Goal: Find specific page/section: Find specific page/section

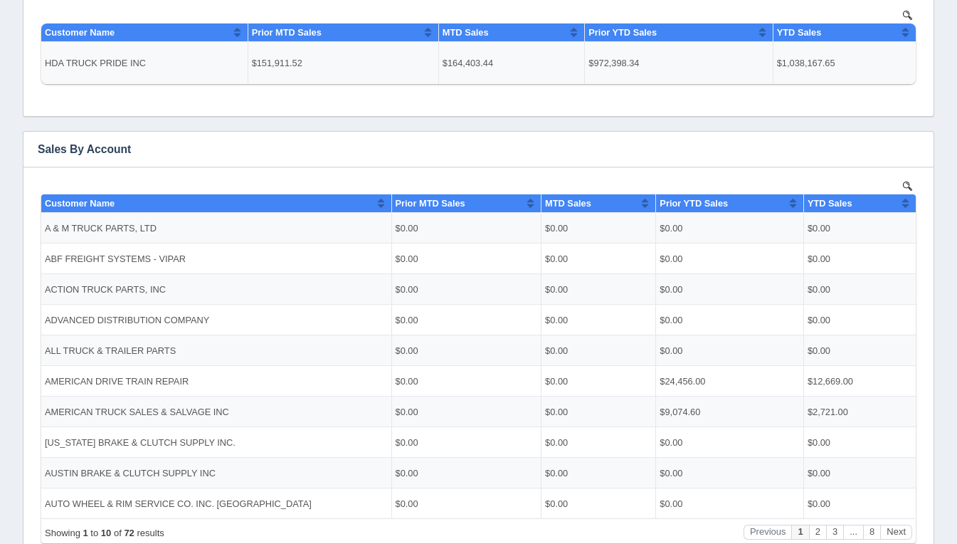
scroll to position [149, 0]
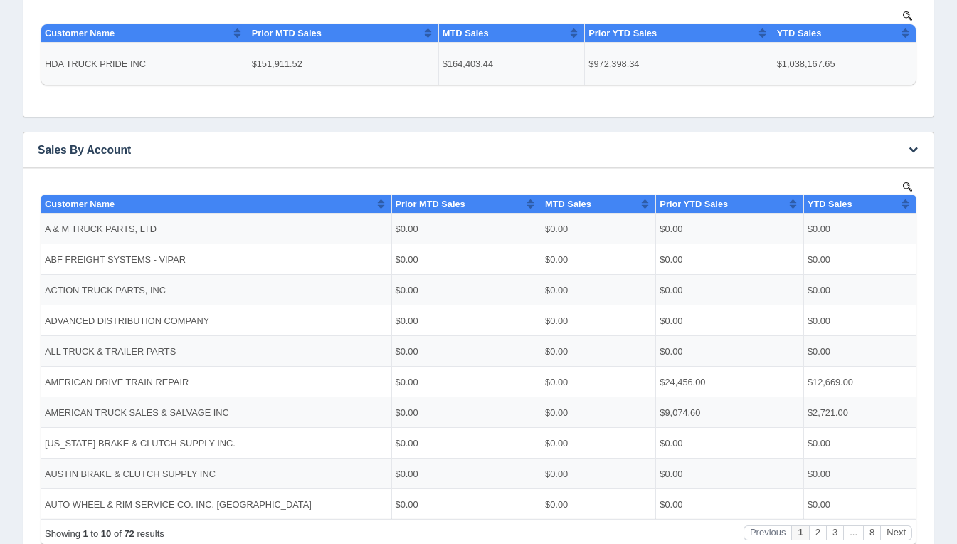
click at [606, 451] on td "$0.00" at bounding box center [599, 442] width 115 height 31
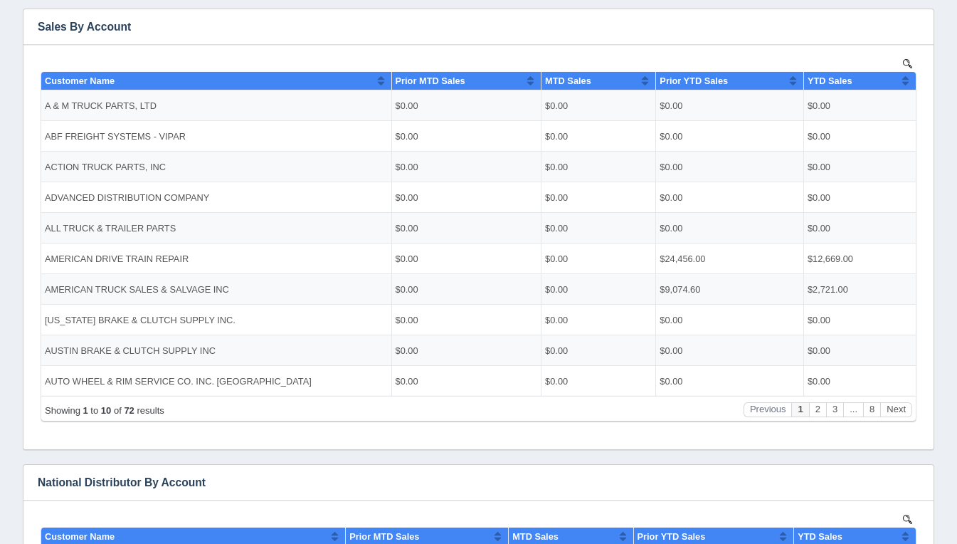
scroll to position [290, 0]
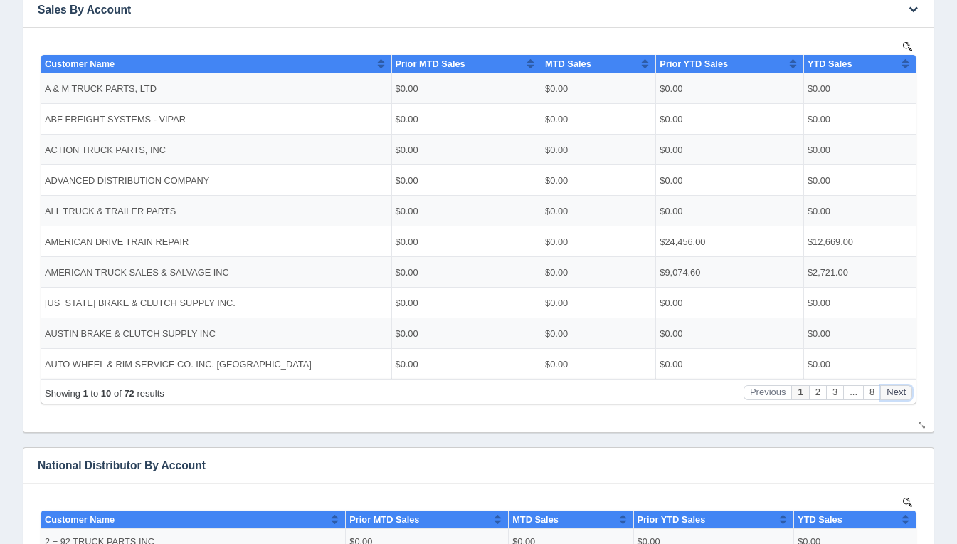
click at [899, 385] on button "Next" at bounding box center [896, 391] width 32 height 15
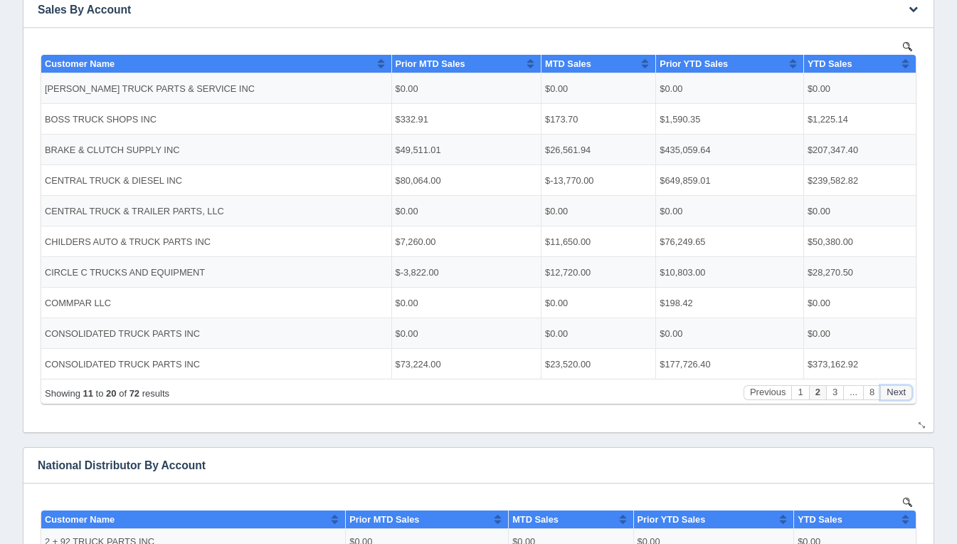
click at [899, 385] on button "Next" at bounding box center [896, 391] width 32 height 15
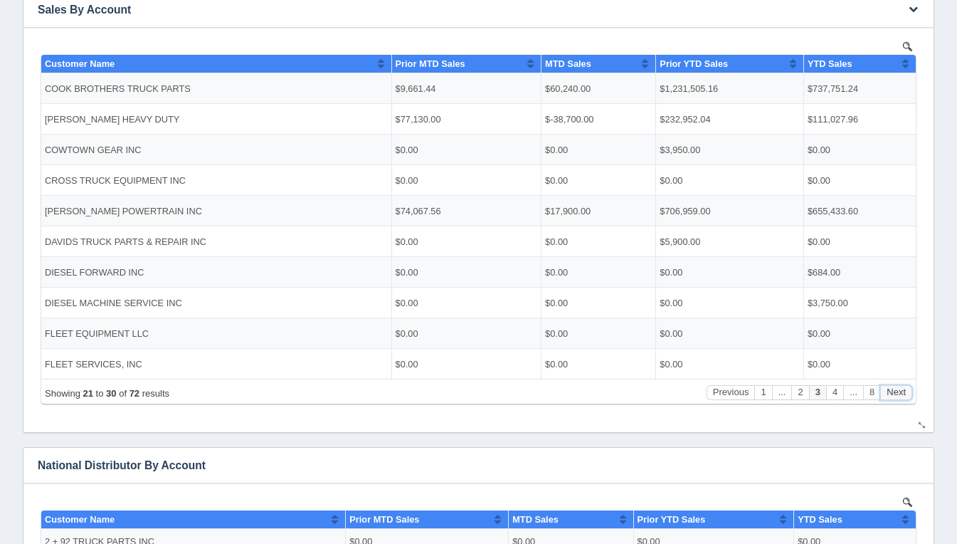
click at [899, 385] on button "Next" at bounding box center [896, 391] width 32 height 15
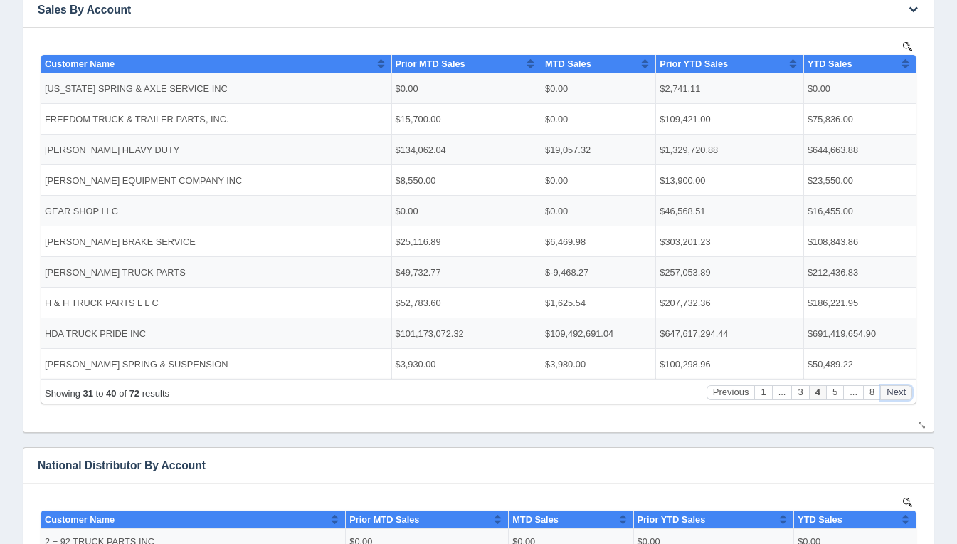
click at [899, 385] on button "Next" at bounding box center [896, 391] width 32 height 15
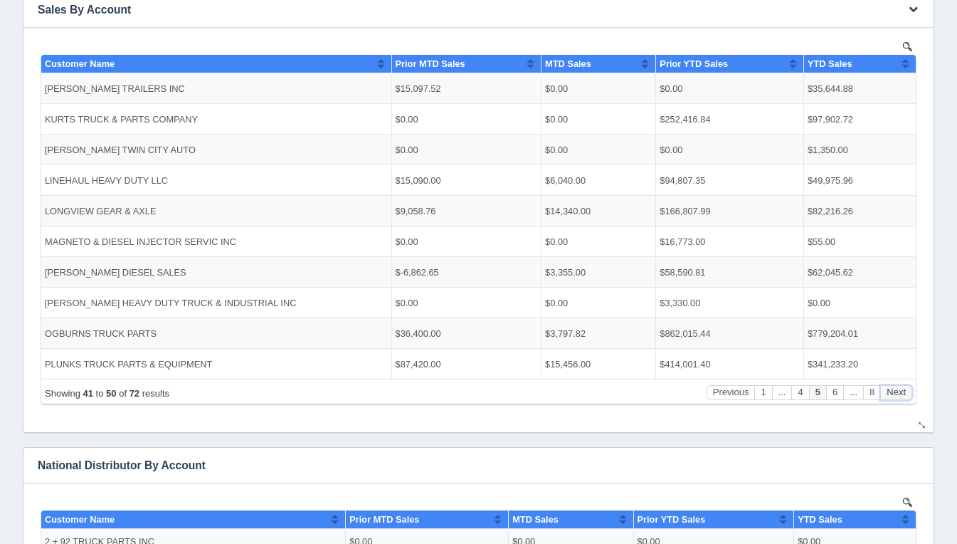
click at [899, 385] on button "Next" at bounding box center [896, 391] width 32 height 15
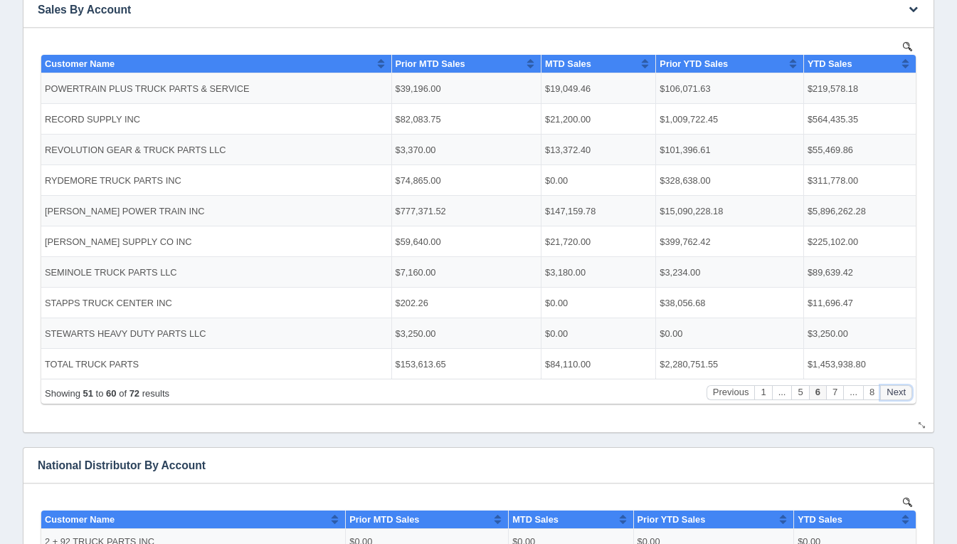
click at [899, 385] on button "Next" at bounding box center [896, 391] width 32 height 15
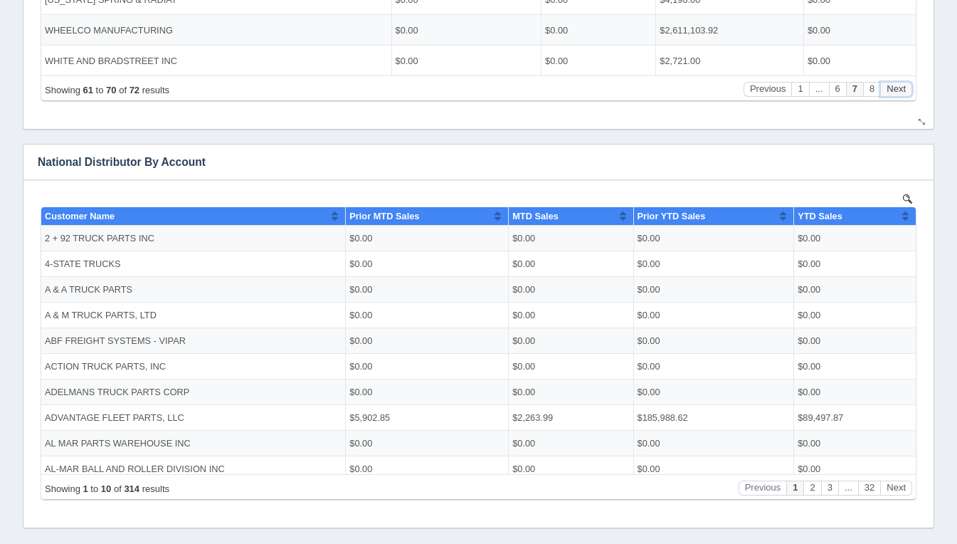
scroll to position [630, 0]
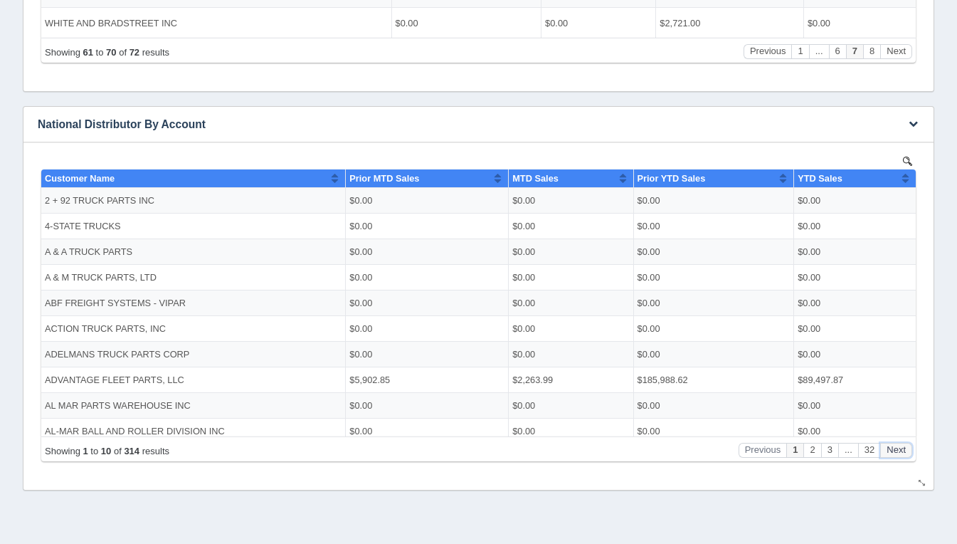
click at [901, 449] on button "Next" at bounding box center [896, 449] width 32 height 15
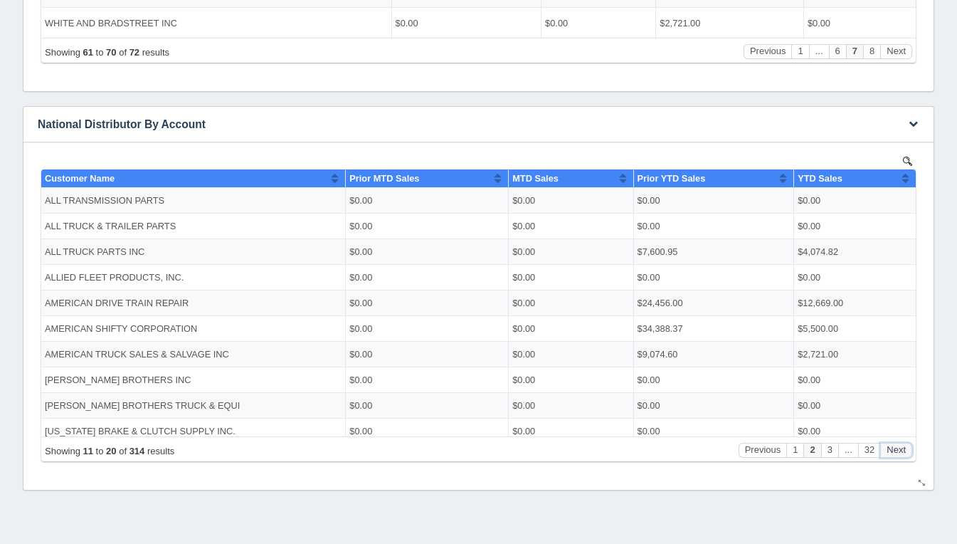
click at [901, 449] on button "Next" at bounding box center [896, 449] width 32 height 15
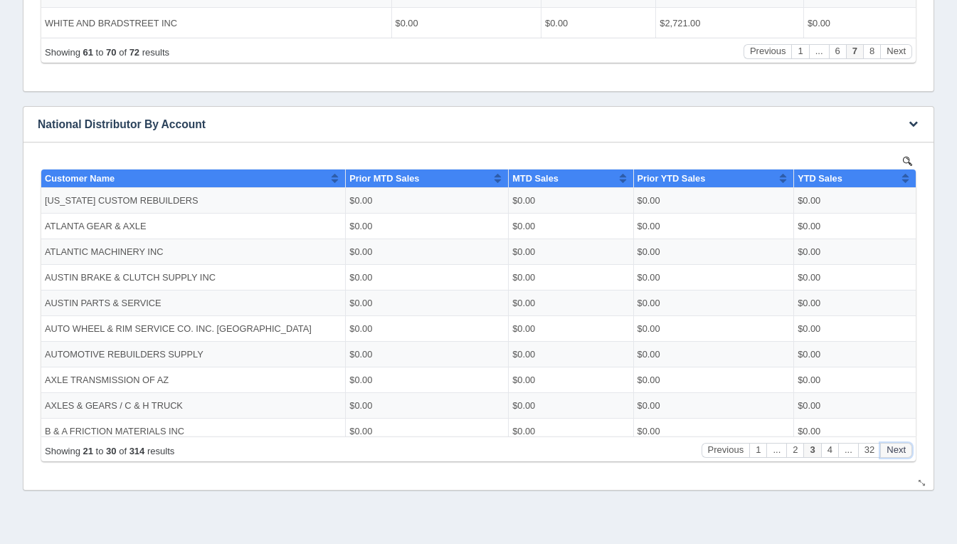
click at [901, 449] on button "Next" at bounding box center [896, 449] width 32 height 15
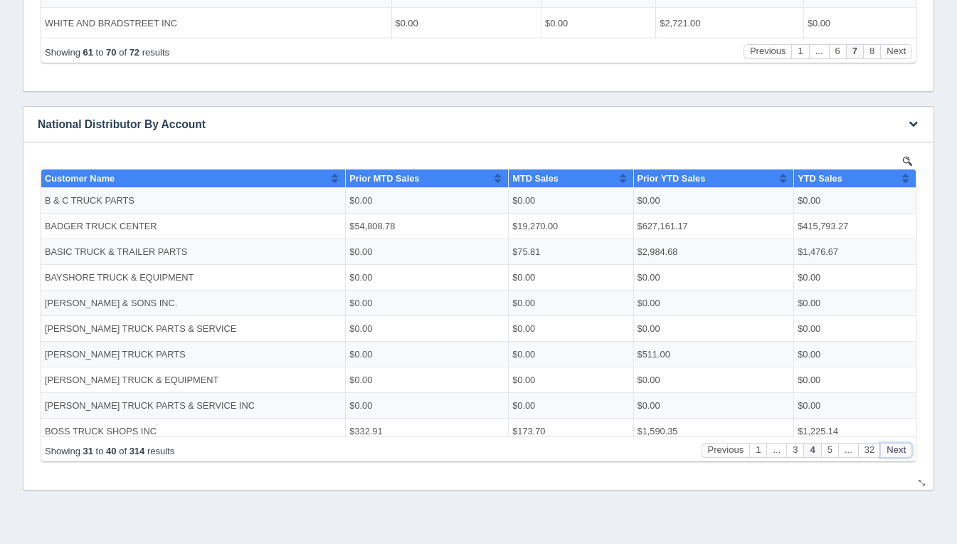
click at [901, 449] on button "Next" at bounding box center [896, 449] width 32 height 15
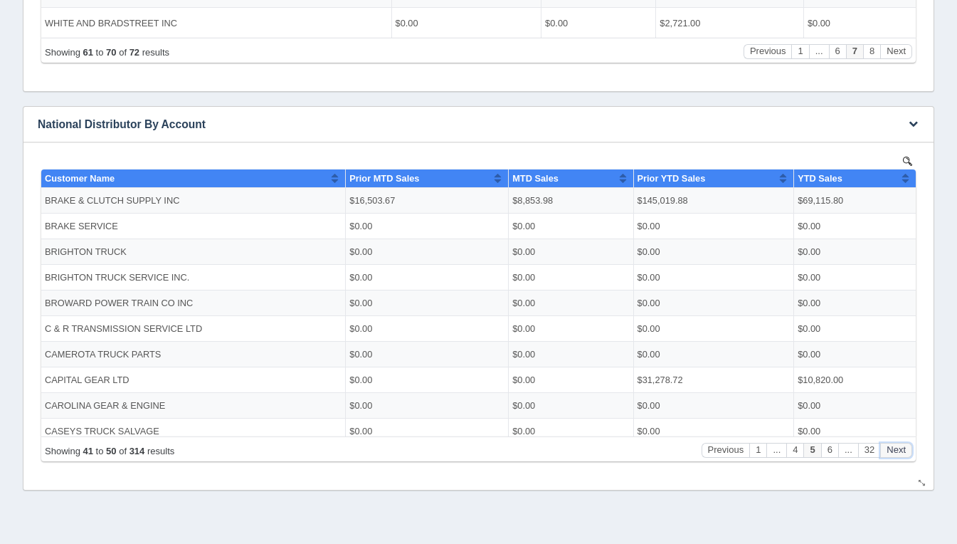
click at [901, 449] on button "Next" at bounding box center [896, 449] width 32 height 15
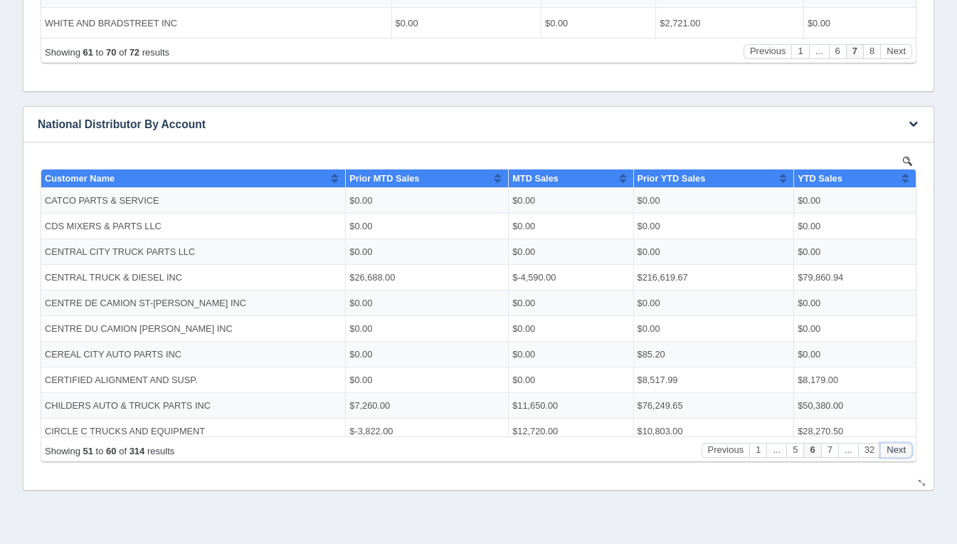
click at [901, 449] on button "Next" at bounding box center [896, 449] width 32 height 15
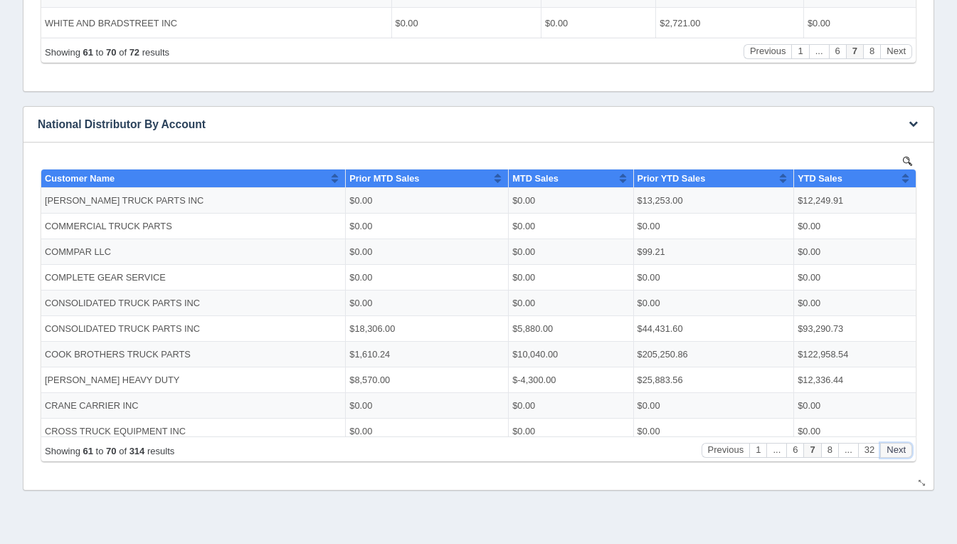
click at [901, 449] on button "Next" at bounding box center [896, 449] width 32 height 15
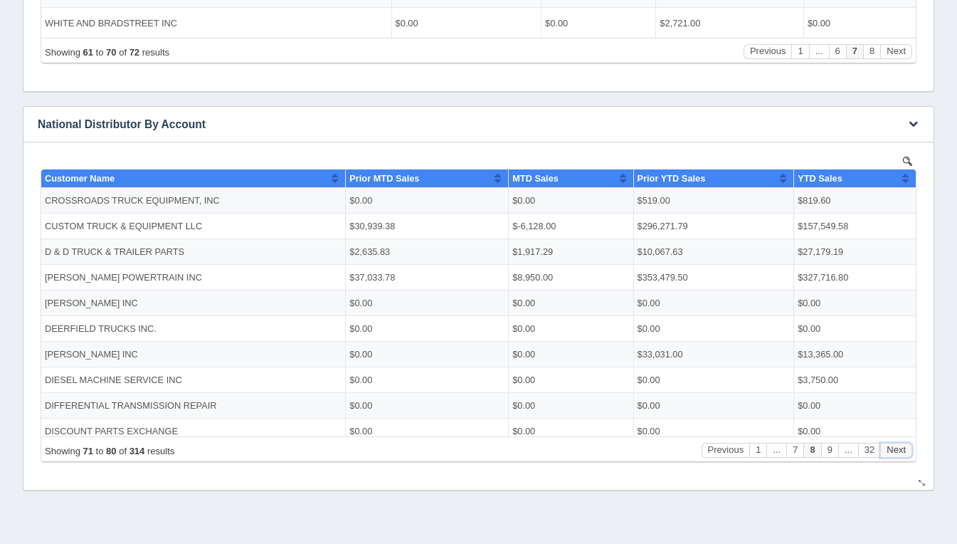
click at [901, 449] on button "Next" at bounding box center [896, 449] width 32 height 15
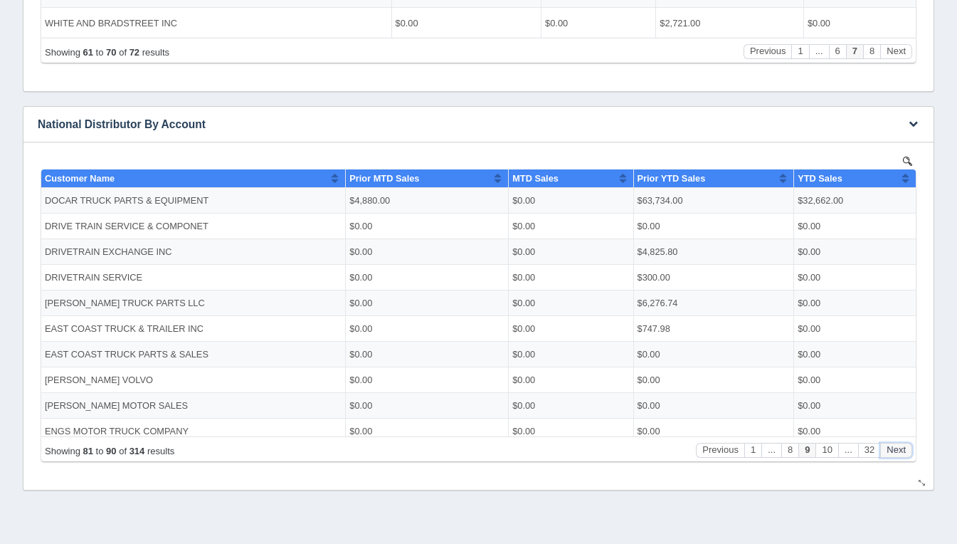
click at [901, 449] on button "Next" at bounding box center [896, 449] width 32 height 15
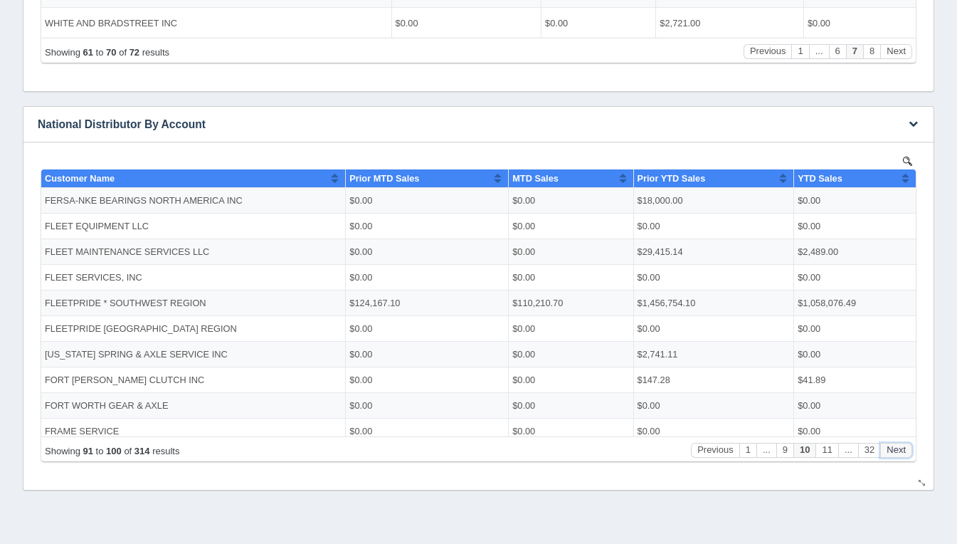
click at [901, 449] on button "Next" at bounding box center [896, 449] width 32 height 15
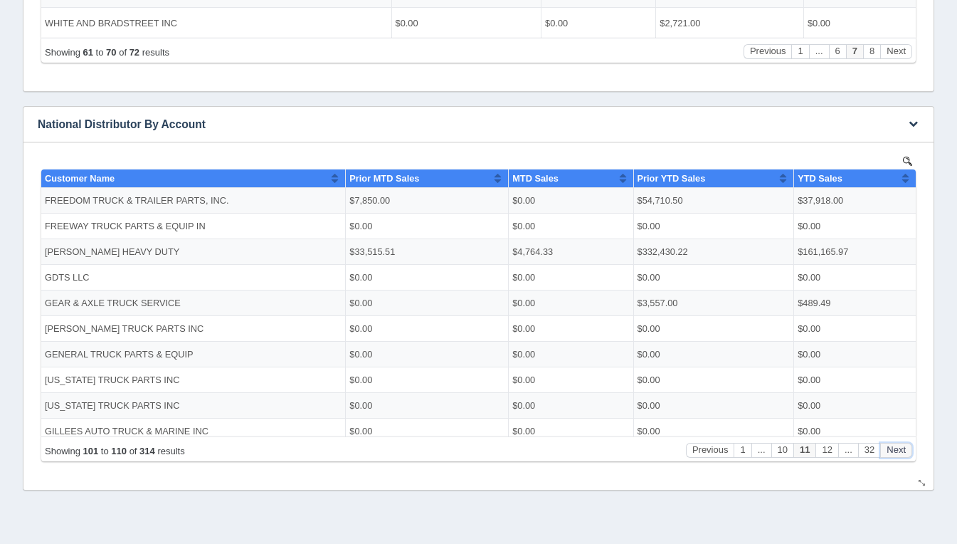
click at [901, 449] on button "Next" at bounding box center [896, 449] width 32 height 15
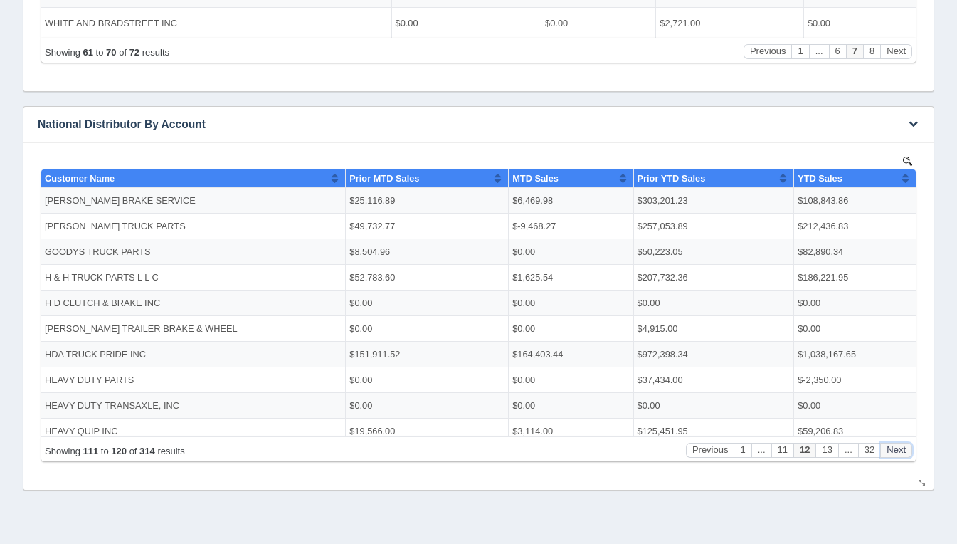
click at [901, 449] on button "Next" at bounding box center [896, 449] width 32 height 15
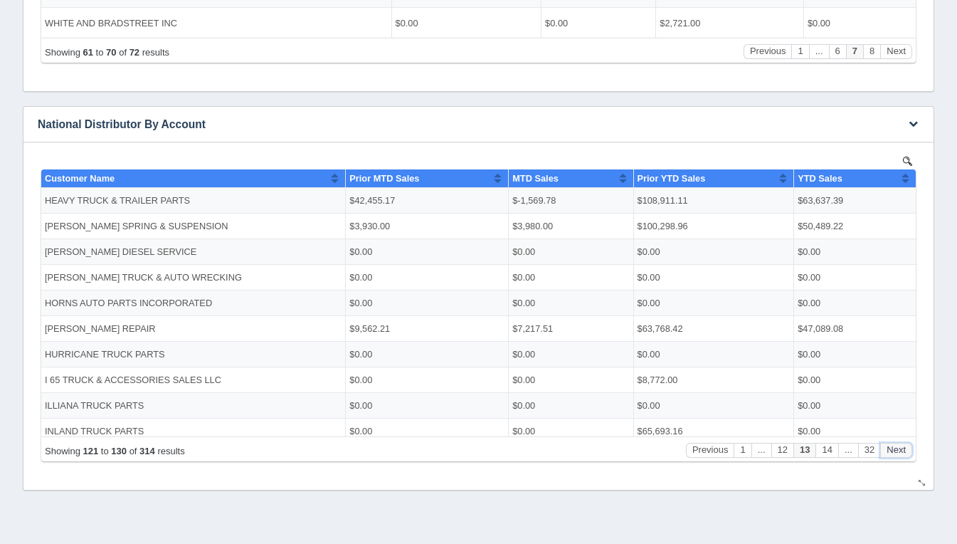
click at [901, 449] on button "Next" at bounding box center [896, 449] width 32 height 15
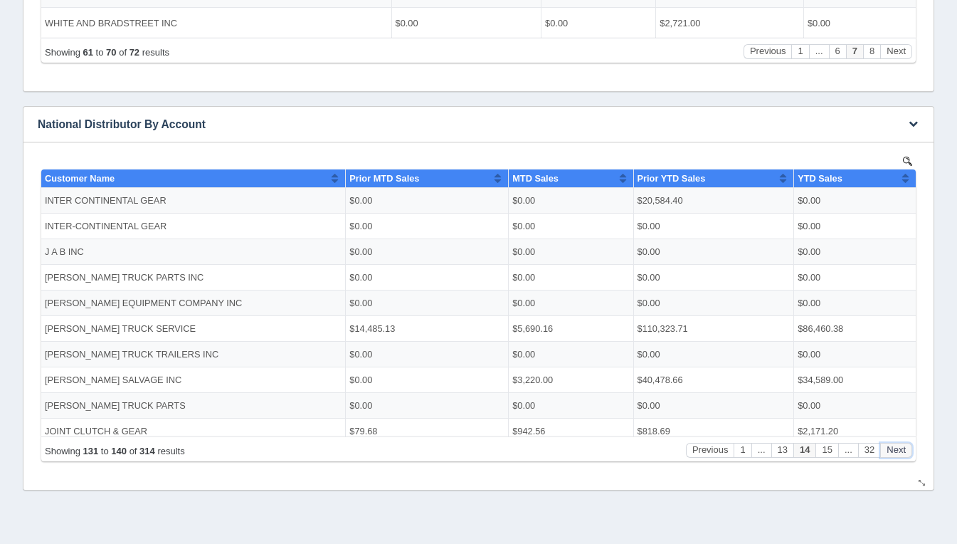
click at [901, 449] on button "Next" at bounding box center [896, 449] width 32 height 15
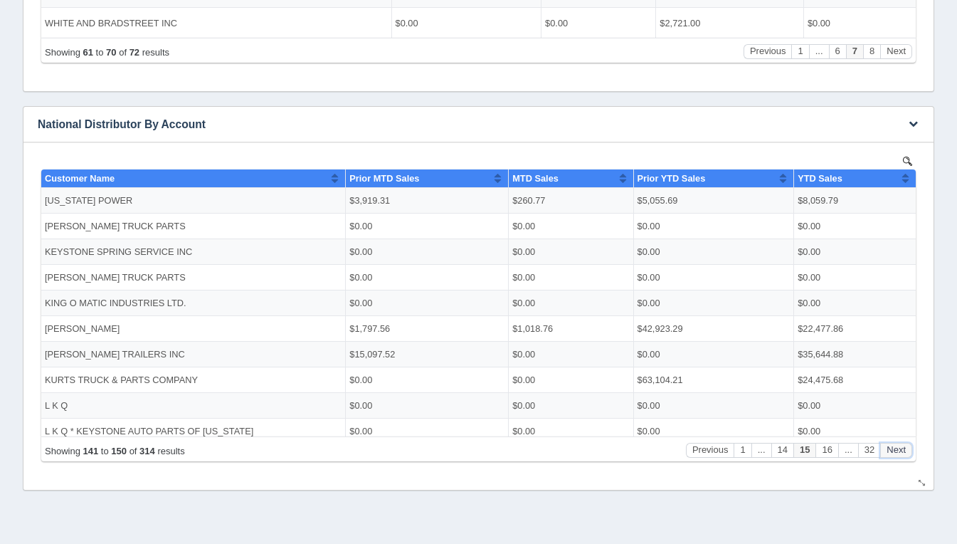
click at [901, 449] on button "Next" at bounding box center [896, 449] width 32 height 15
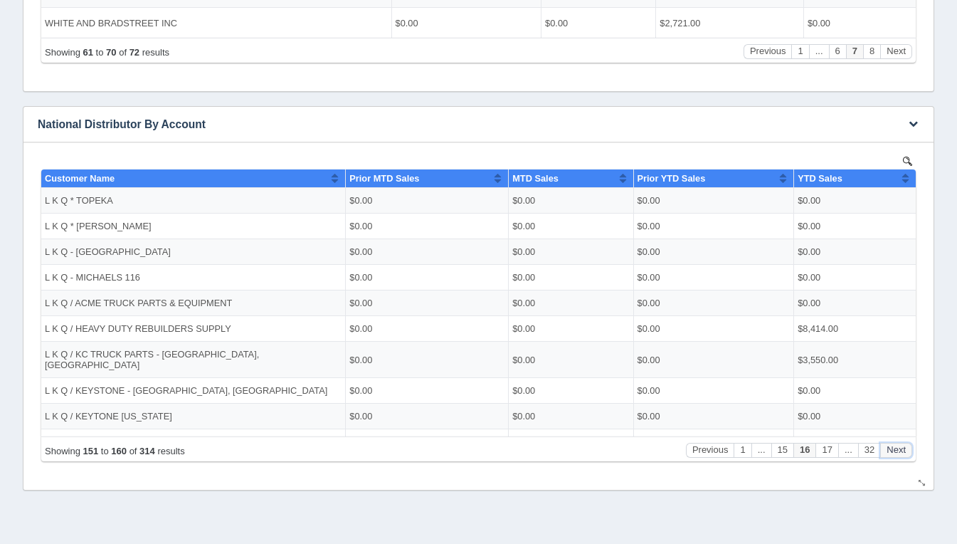
click at [901, 449] on button "Next" at bounding box center [896, 449] width 32 height 15
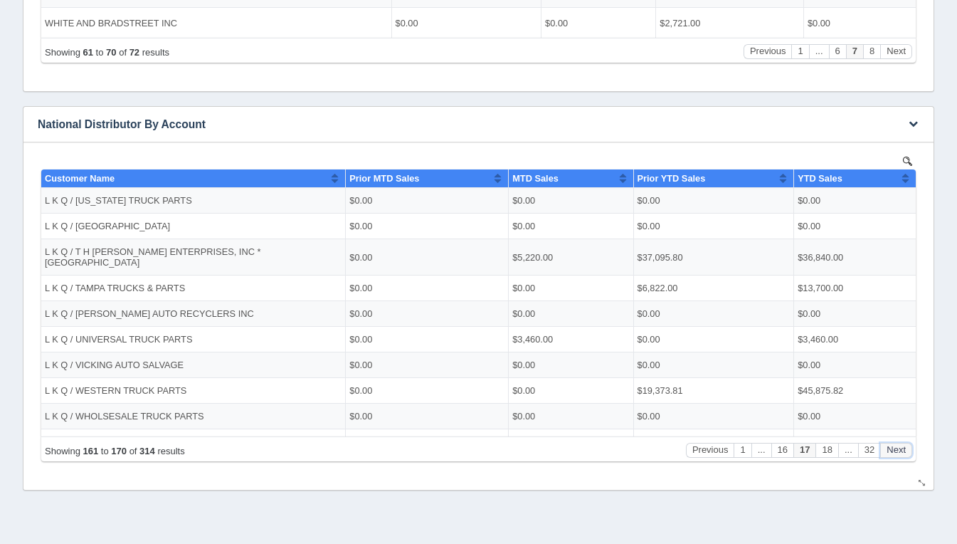
click at [901, 449] on button "Next" at bounding box center [896, 449] width 32 height 15
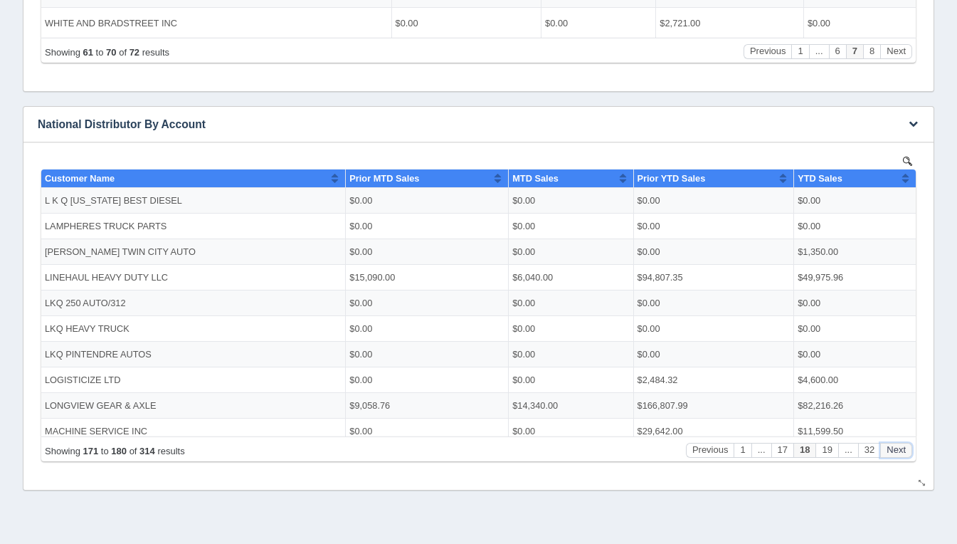
click at [901, 449] on button "Next" at bounding box center [896, 449] width 32 height 15
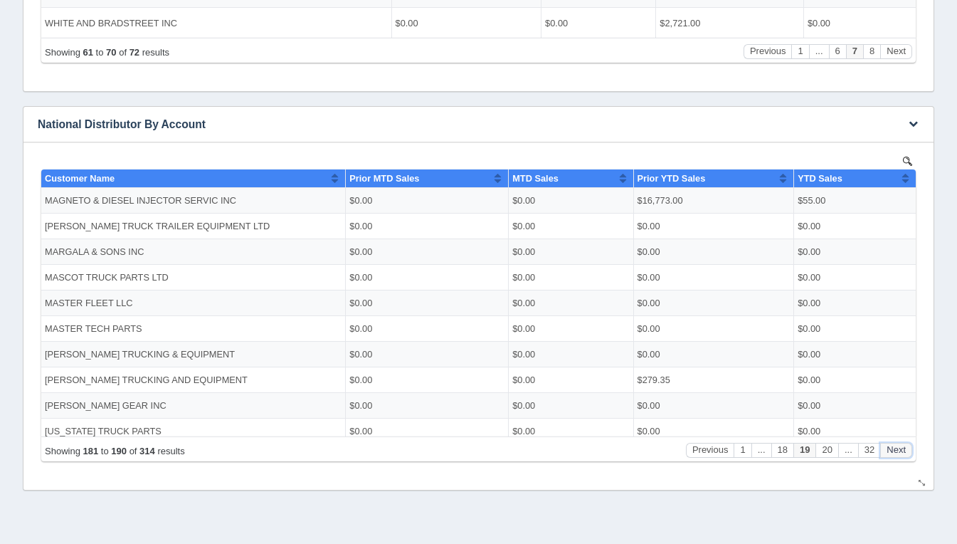
click at [901, 449] on button "Next" at bounding box center [896, 449] width 32 height 15
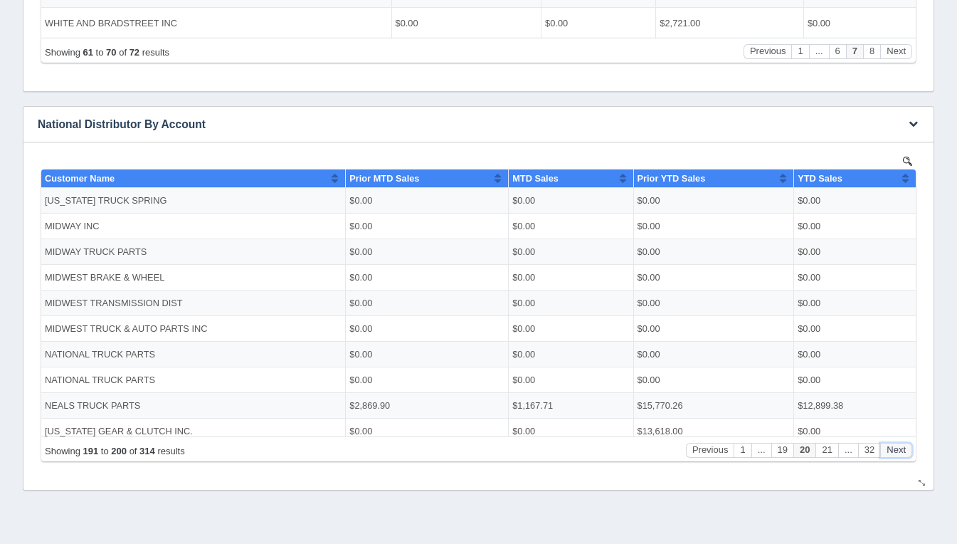
click at [901, 449] on button "Next" at bounding box center [896, 449] width 32 height 15
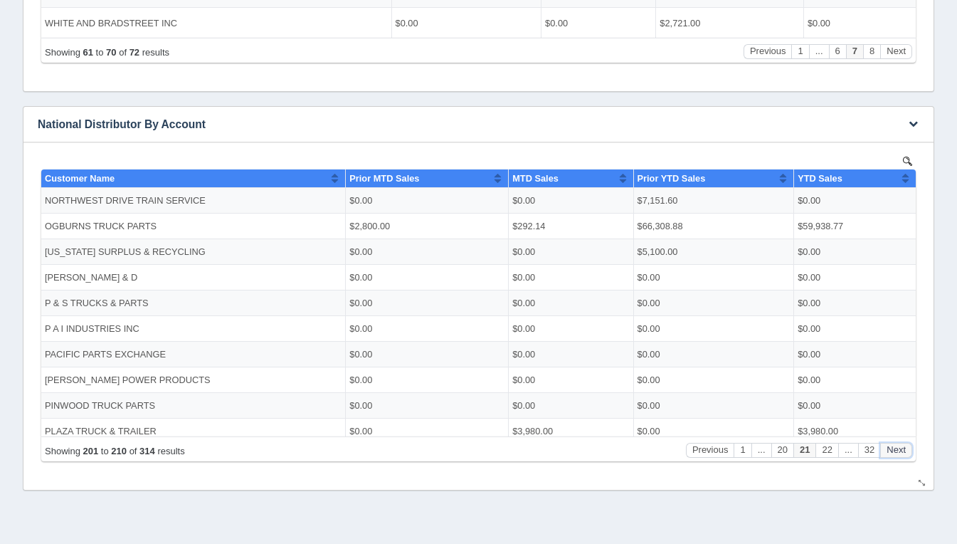
click at [901, 449] on button "Next" at bounding box center [896, 449] width 32 height 15
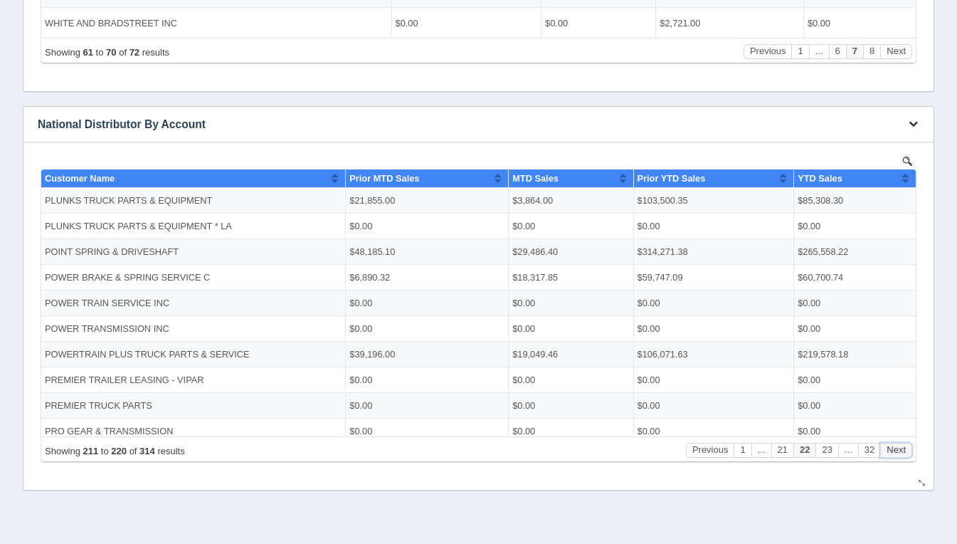
click at [901, 449] on button "Next" at bounding box center [896, 449] width 32 height 15
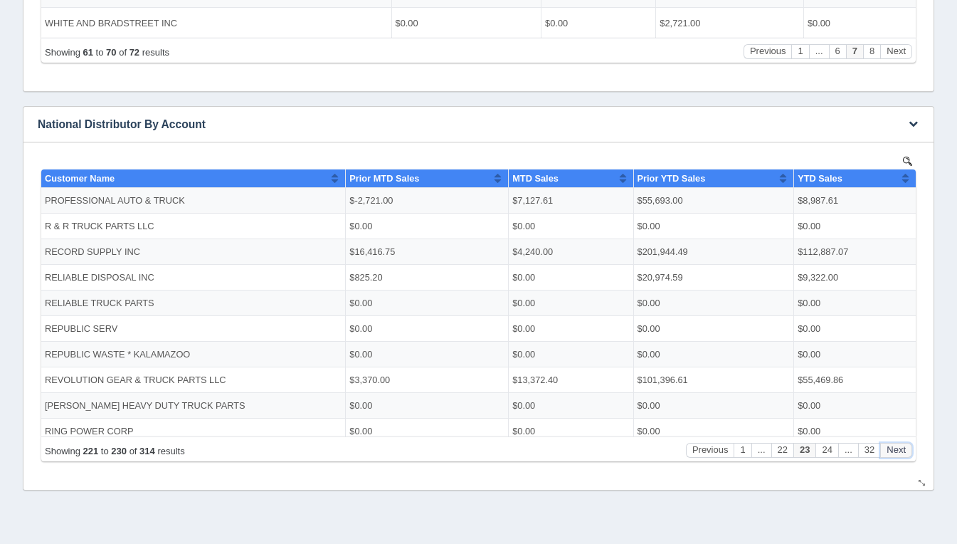
click at [901, 449] on button "Next" at bounding box center [896, 449] width 32 height 15
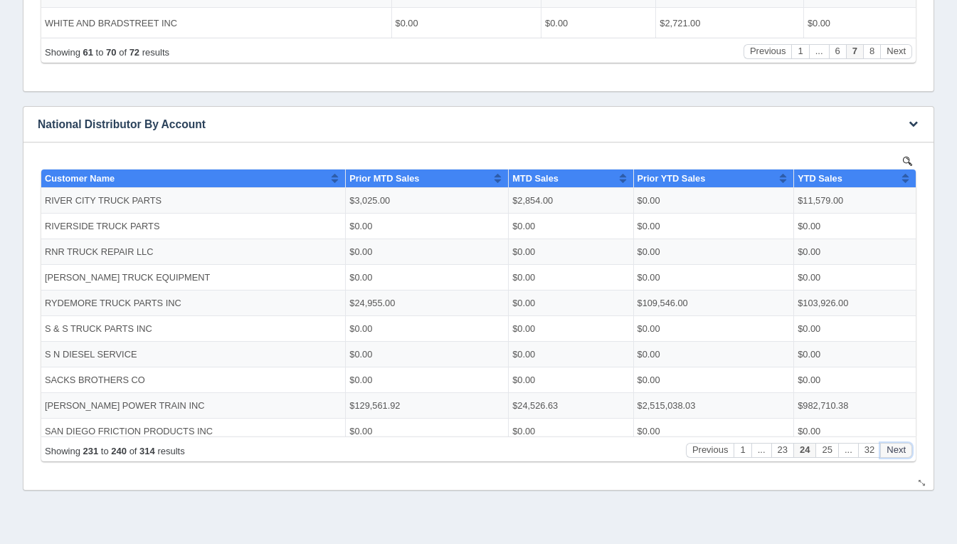
click at [901, 449] on button "Next" at bounding box center [896, 449] width 32 height 15
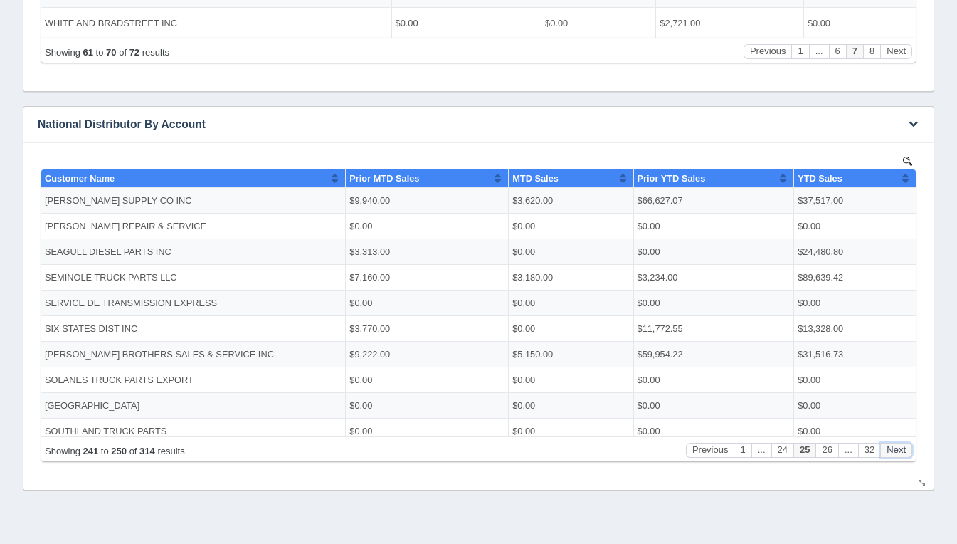
click at [901, 449] on button "Next" at bounding box center [896, 449] width 32 height 15
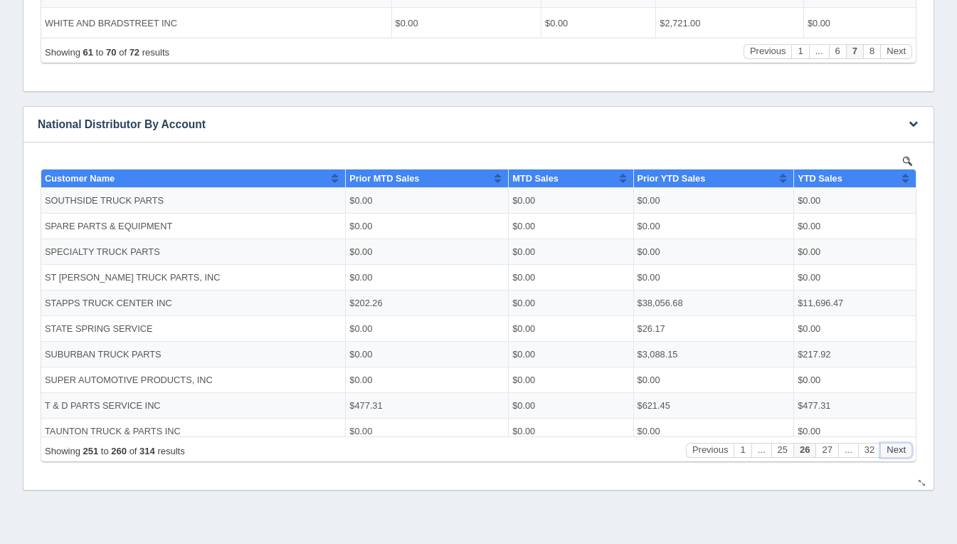
click at [901, 449] on button "Next" at bounding box center [896, 449] width 32 height 15
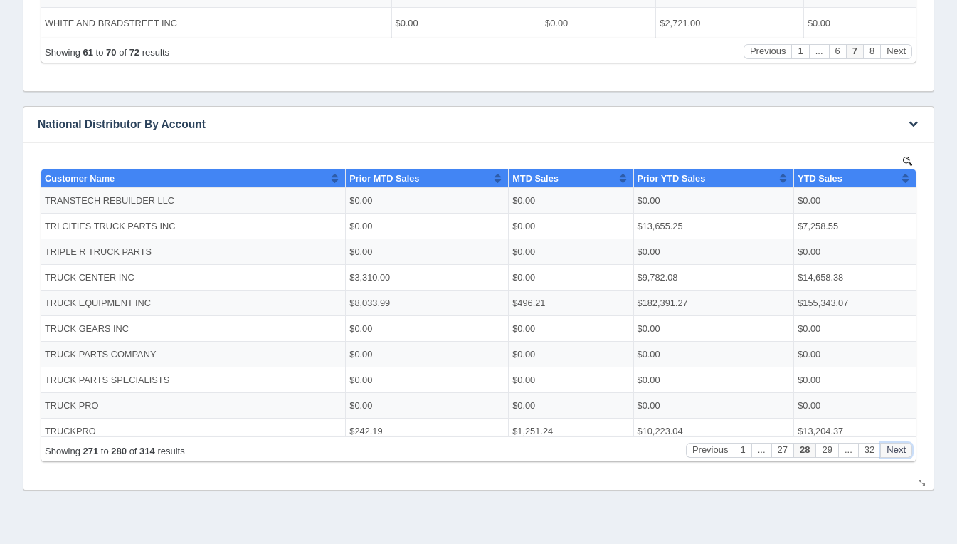
click at [901, 449] on button "Next" at bounding box center [896, 449] width 32 height 15
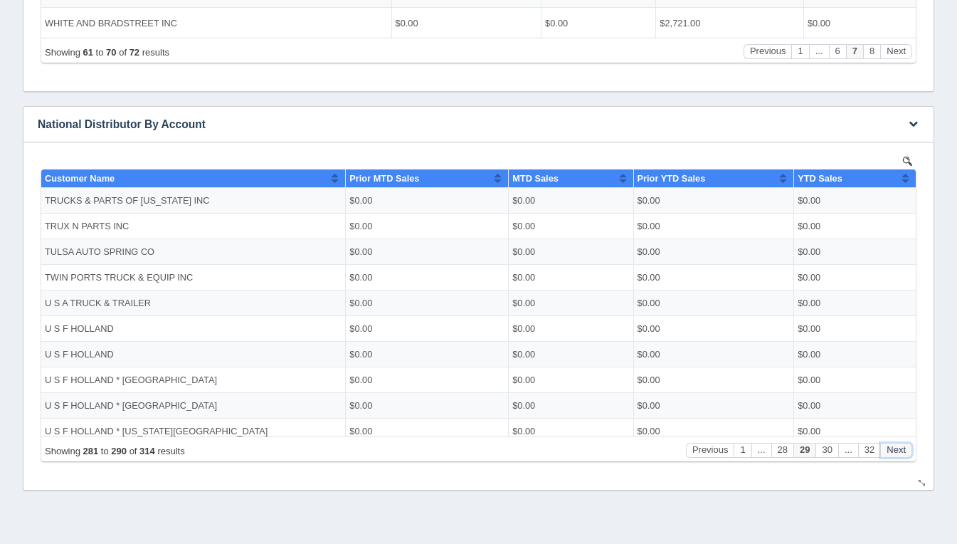
click at [901, 449] on button "Next" at bounding box center [896, 449] width 32 height 15
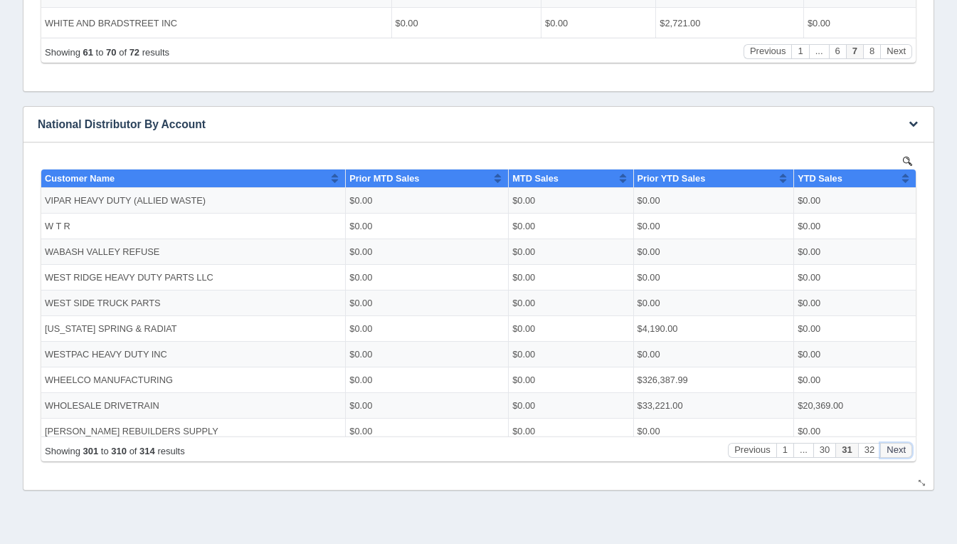
click at [901, 449] on button "Next" at bounding box center [896, 449] width 32 height 15
